Goal: Entertainment & Leisure: Consume media (video, audio)

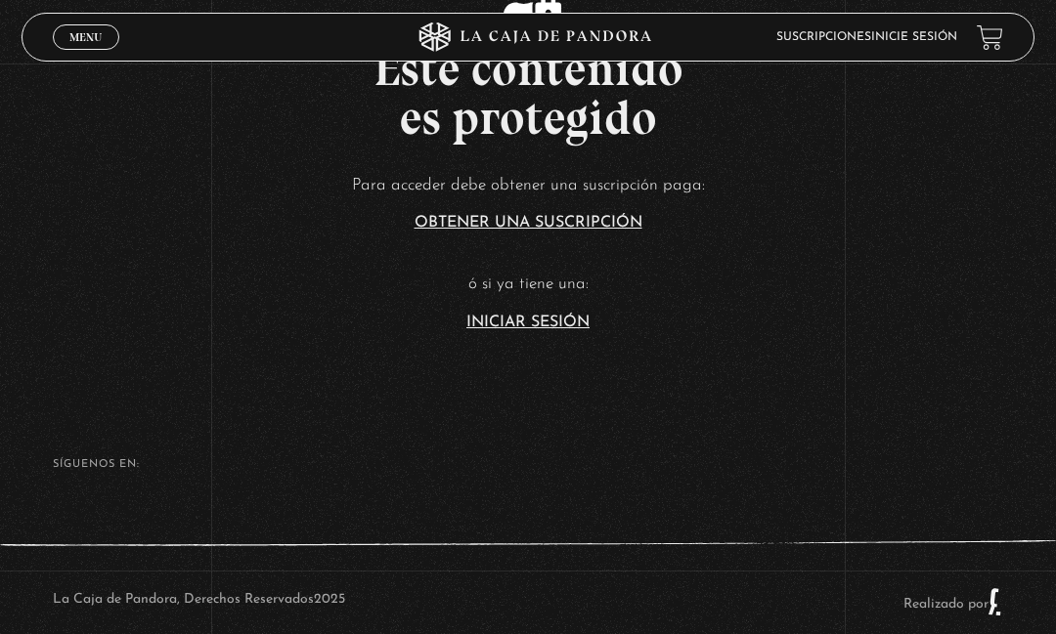
click at [530, 330] on link "Iniciar Sesión" at bounding box center [527, 323] width 123 height 16
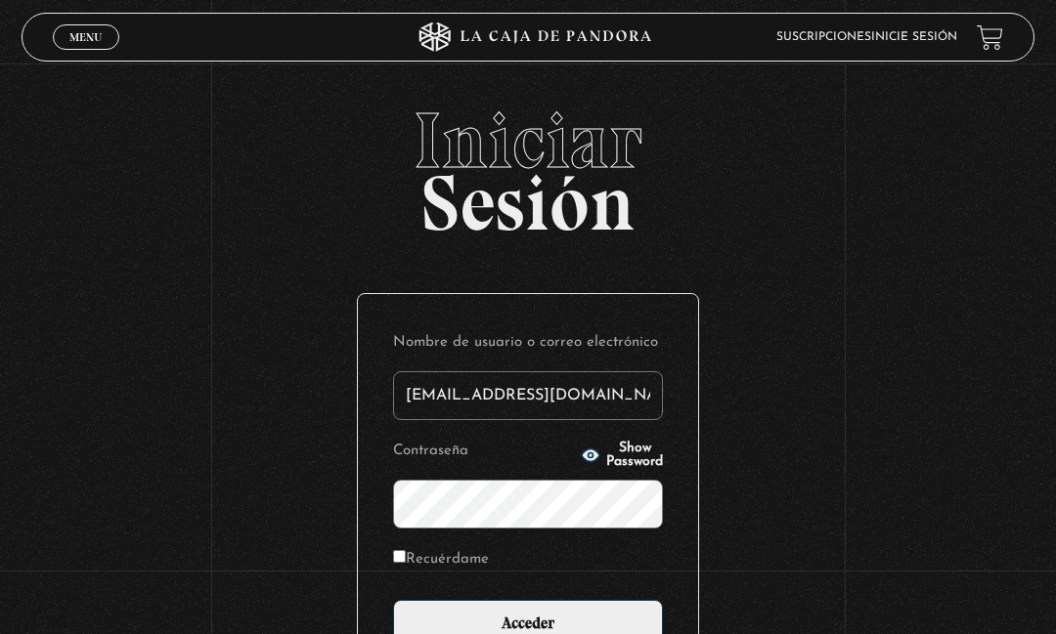
type input "[EMAIL_ADDRESS][DOMAIN_NAME]"
click at [528, 633] on input "Acceder" at bounding box center [528, 624] width 270 height 49
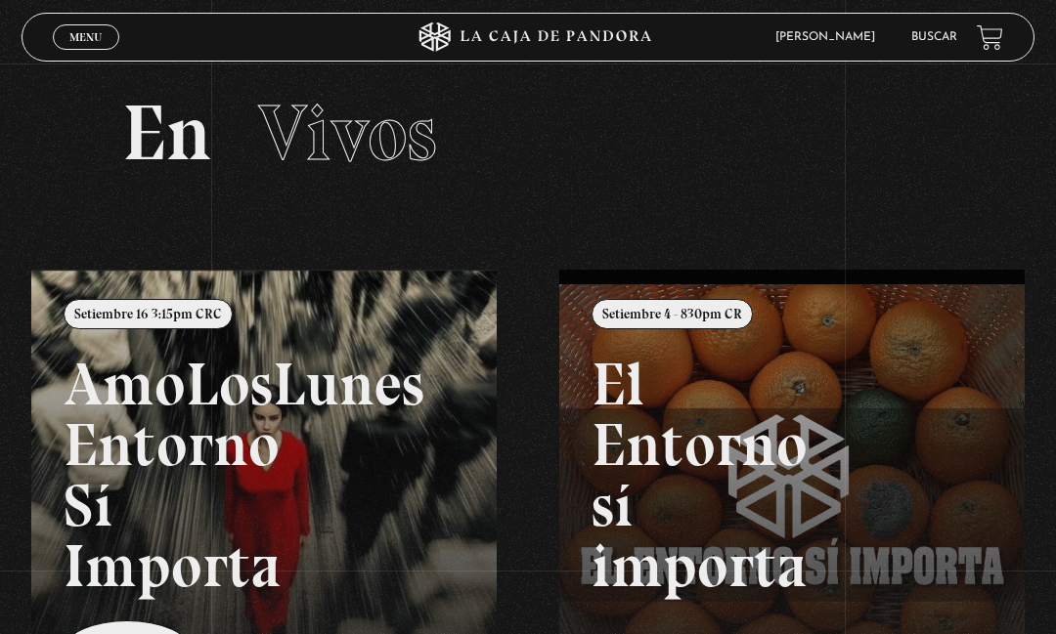
scroll to position [22, 0]
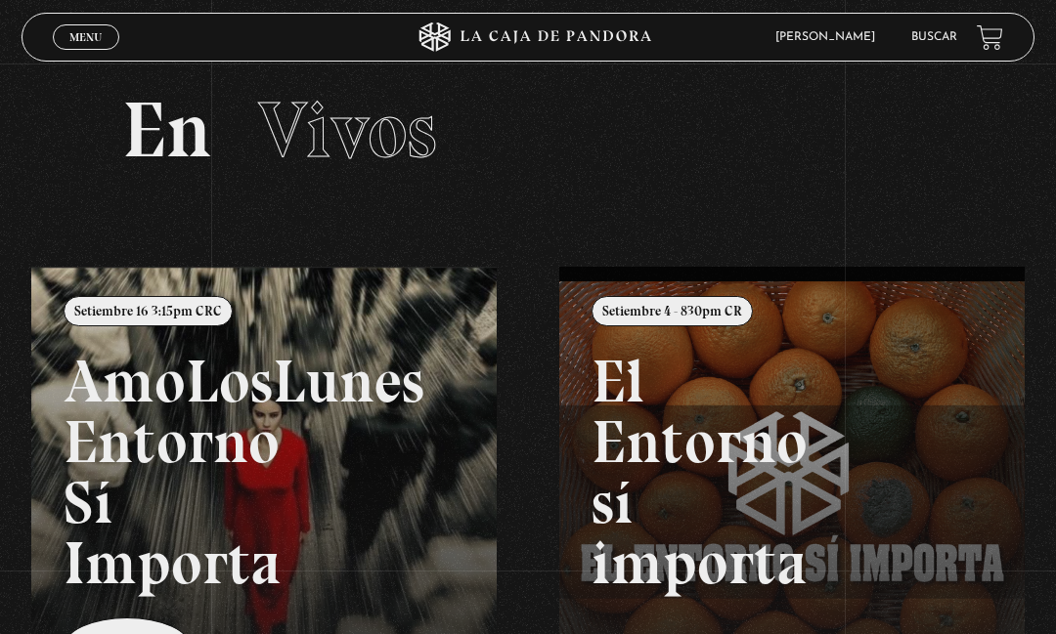
click at [377, 457] on link at bounding box center [559, 584] width 1056 height 634
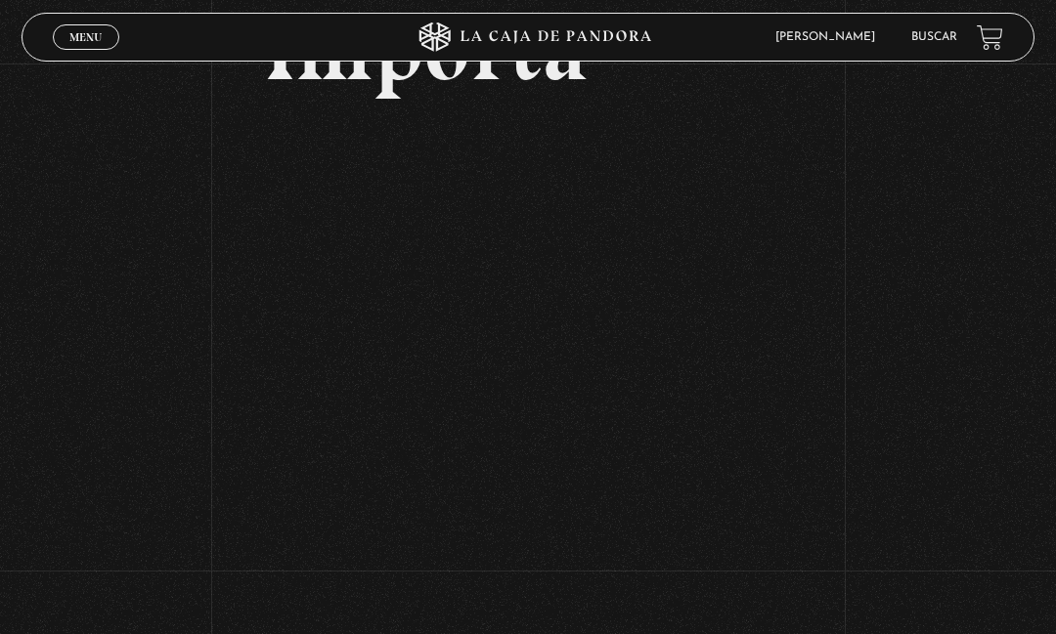
scroll to position [327, 0]
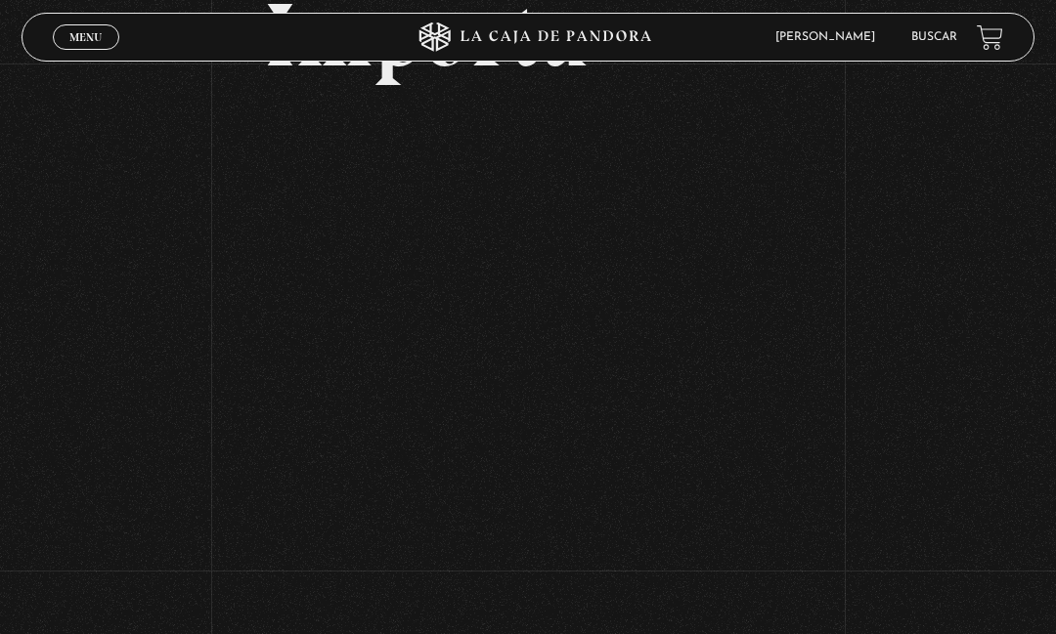
scroll to position [355, 0]
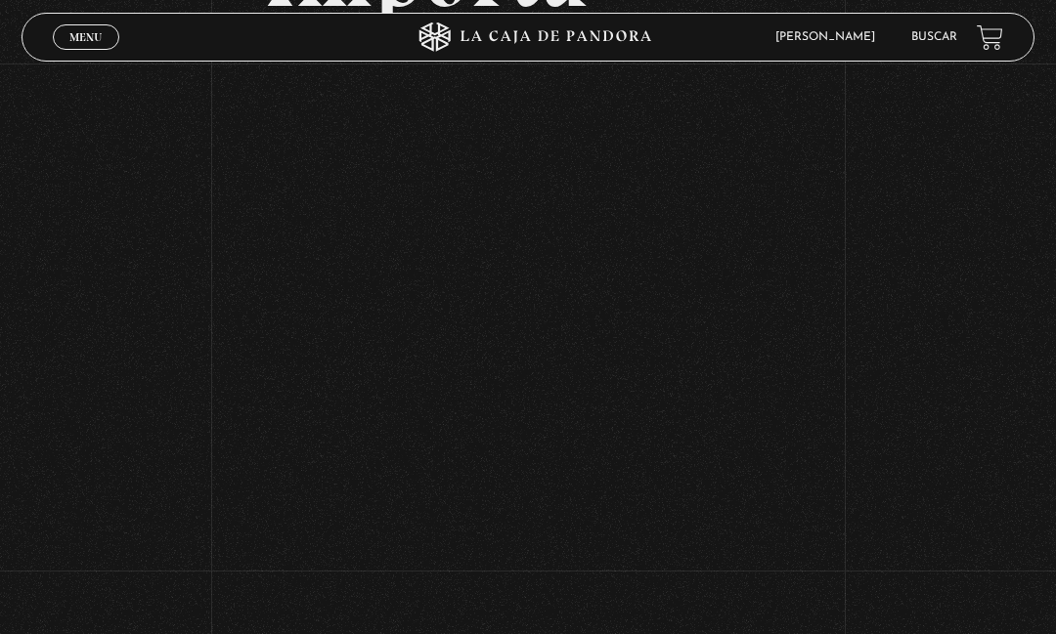
click at [883, 564] on div "Volver Setiembre 16 3:15pm CRC AmoLosLunes Entorno Sí Importa" at bounding box center [528, 284] width 1056 height 1272
click at [866, 406] on div "Volver Setiembre 16 3:15pm CRC AmoLosLunes Entorno Sí Importa" at bounding box center [528, 92] width 1056 height 1272
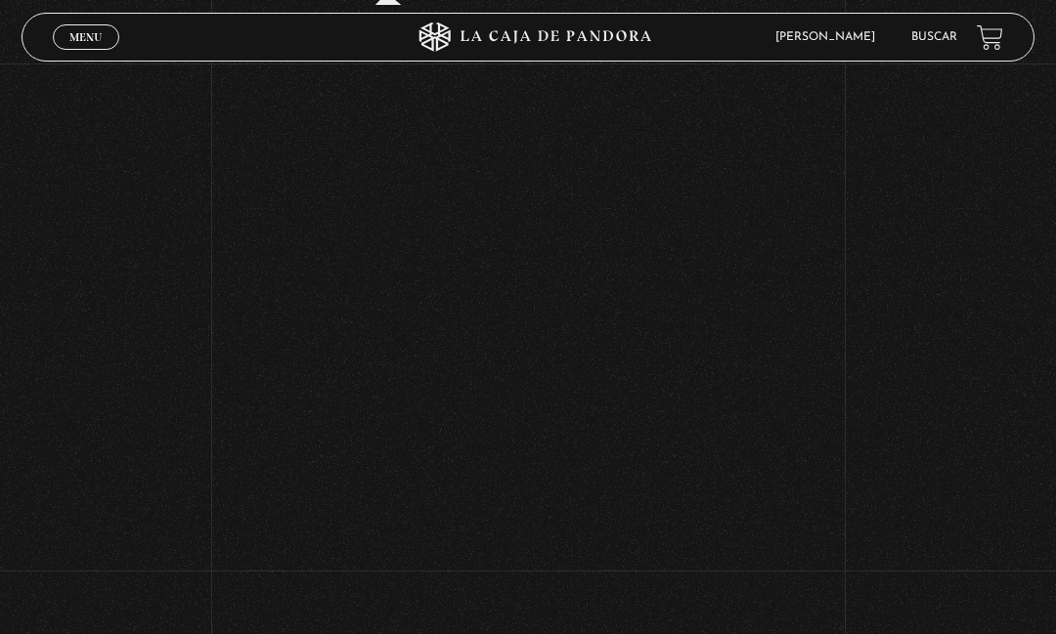
scroll to position [450, 0]
click at [157, 518] on div "Volver Setiembre 16 3:15pm CRC AmoLosLunes Entorno Sí Importa" at bounding box center [528, 250] width 1056 height 1272
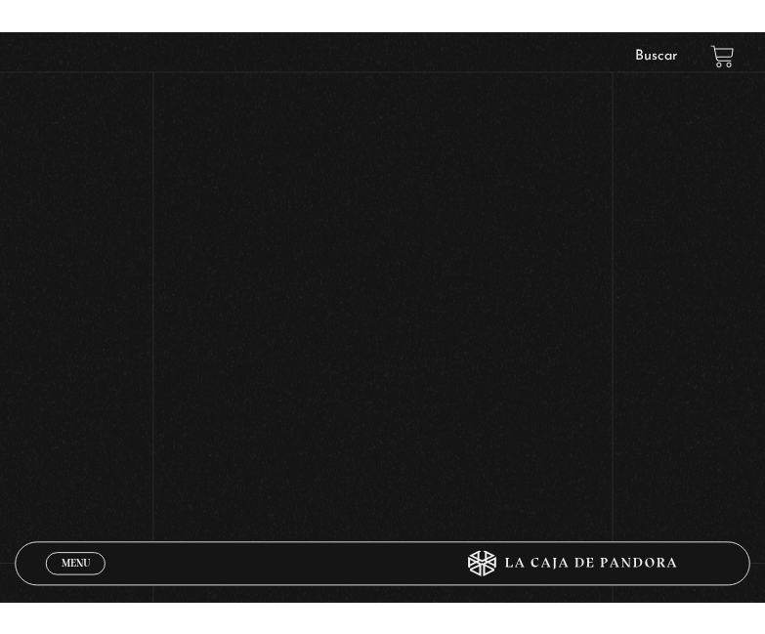
scroll to position [623, 0]
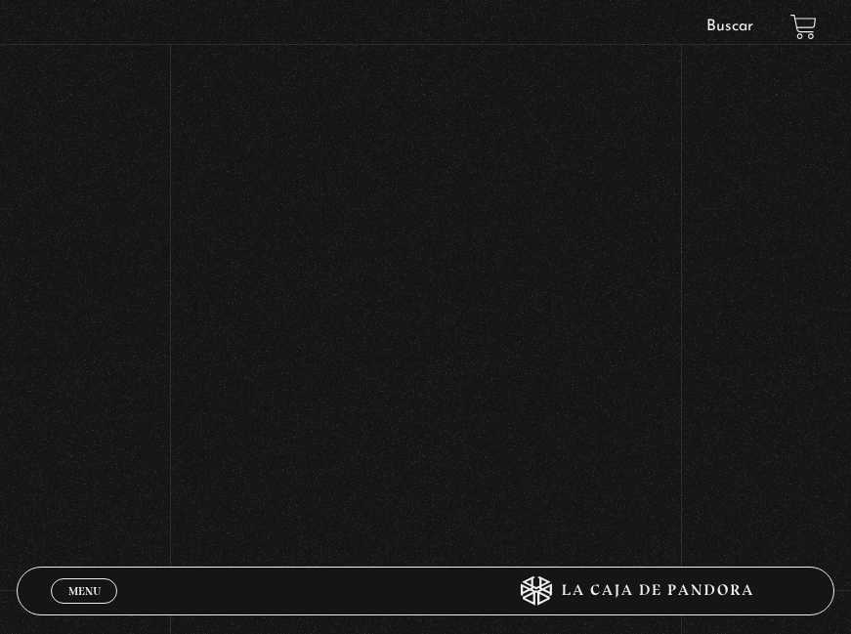
click at [208, 515] on div "Volver Setiembre 16 3:15pm CRC AmoLosLunes Entorno Sí Importa" at bounding box center [425, 89] width 851 height 1296
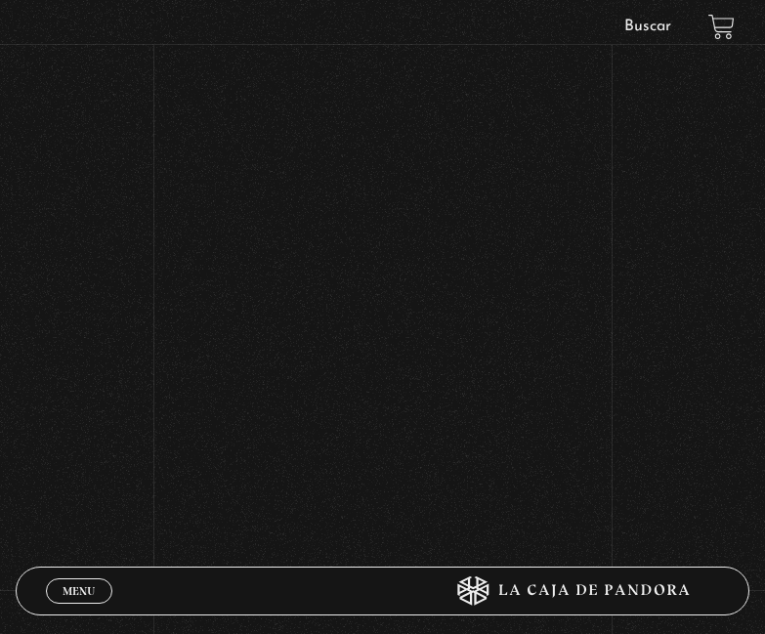
click at [177, 544] on div "Volver Setiembre 16 3:15pm CRC AmoLosLunes Entorno Sí Importa" at bounding box center [382, 134] width 765 height 1386
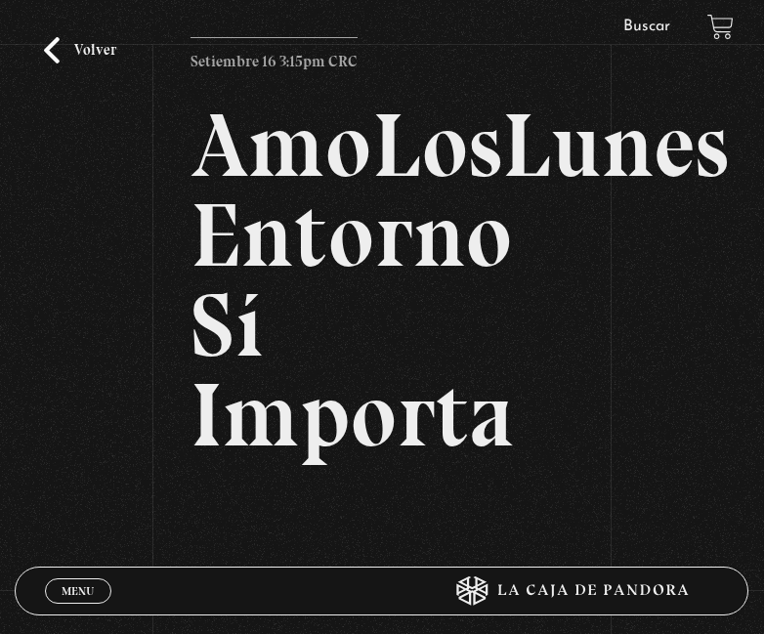
scroll to position [0, 0]
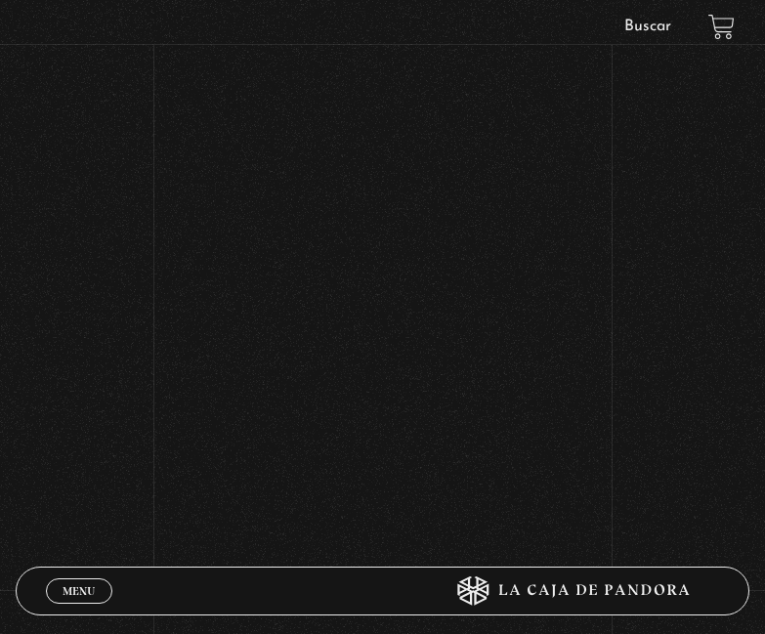
scroll to position [688, 0]
